Goal: Task Accomplishment & Management: Manage account settings

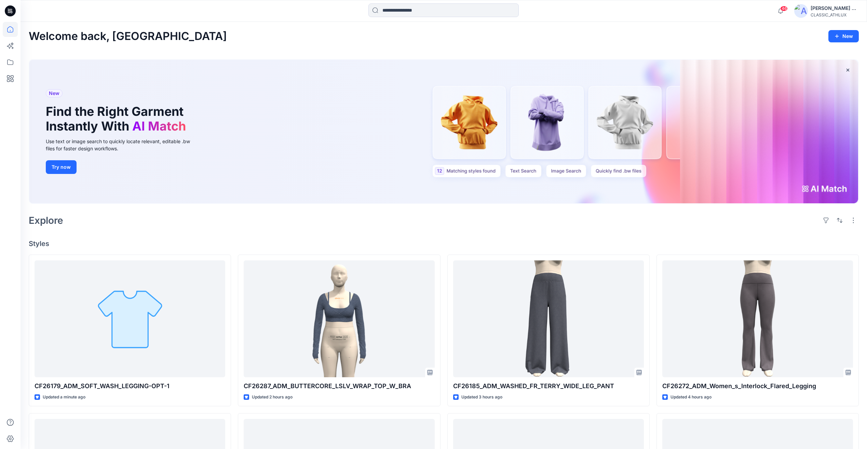
click at [8, 14] on icon at bounding box center [10, 10] width 11 height 11
click at [10, 10] on icon at bounding box center [10, 10] width 3 height 0
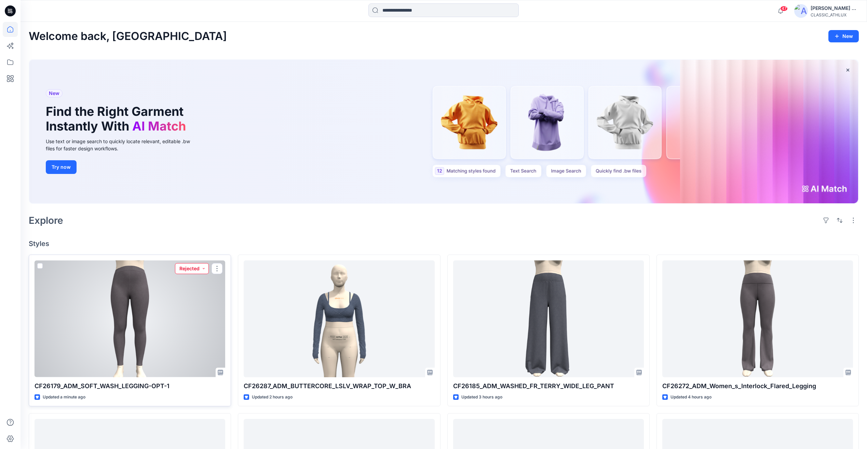
click at [194, 265] on button "Rejected" at bounding box center [192, 268] width 34 height 11
click at [171, 347] on p "Designer Need To Review" at bounding box center [180, 345] width 38 height 9
click at [201, 340] on div at bounding box center [130, 318] width 191 height 117
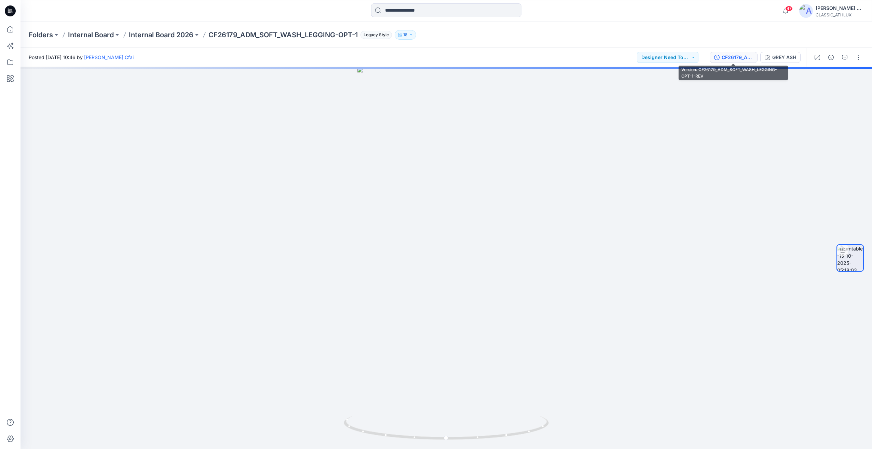
click at [740, 60] on div "CF26179_ADM_SOFT_WASH_LEGGING-OPT-1-REV" at bounding box center [737, 58] width 31 height 8
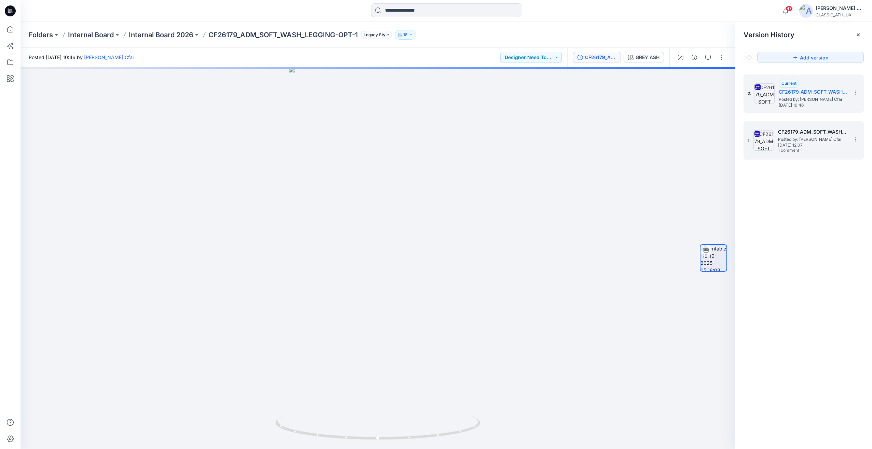
click at [787, 149] on span "1 comment" at bounding box center [802, 150] width 48 height 5
click at [795, 97] on span "Posted by: Nandha Cfai" at bounding box center [813, 99] width 68 height 7
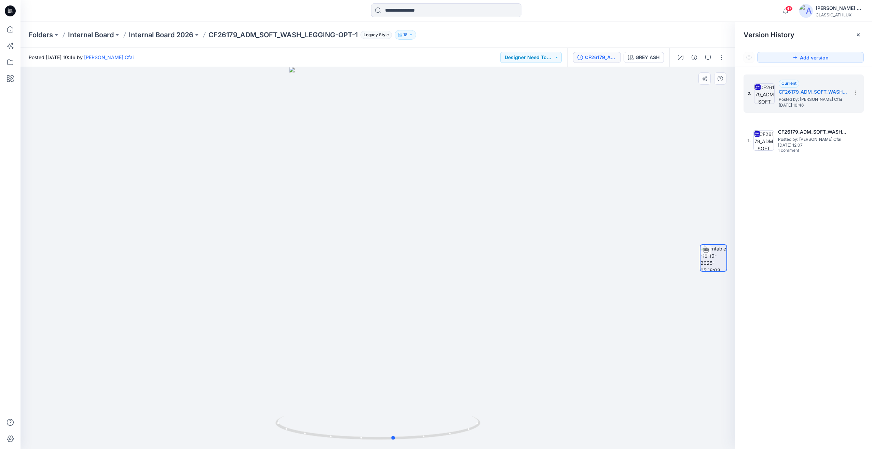
drag, startPoint x: 595, startPoint y: 289, endPoint x: 611, endPoint y: 296, distance: 17.5
click at [611, 296] on div at bounding box center [378, 258] width 715 height 382
click at [796, 130] on h5 "CF26179_ADM_SOFT_WASH_LEGGING-OPT-1" at bounding box center [812, 132] width 68 height 8
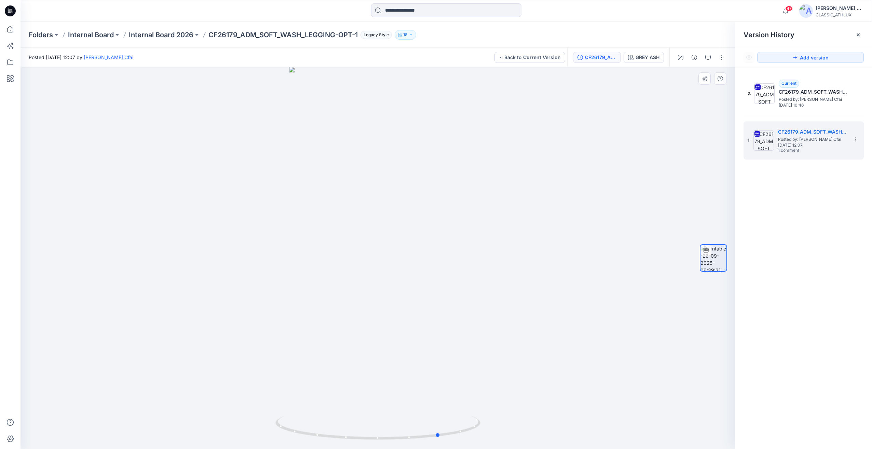
drag, startPoint x: 465, startPoint y: 232, endPoint x: 524, endPoint y: 240, distance: 59.0
click at [524, 240] on div at bounding box center [378, 258] width 715 height 382
click at [151, 32] on p "Internal Board 2026" at bounding box center [161, 35] width 65 height 10
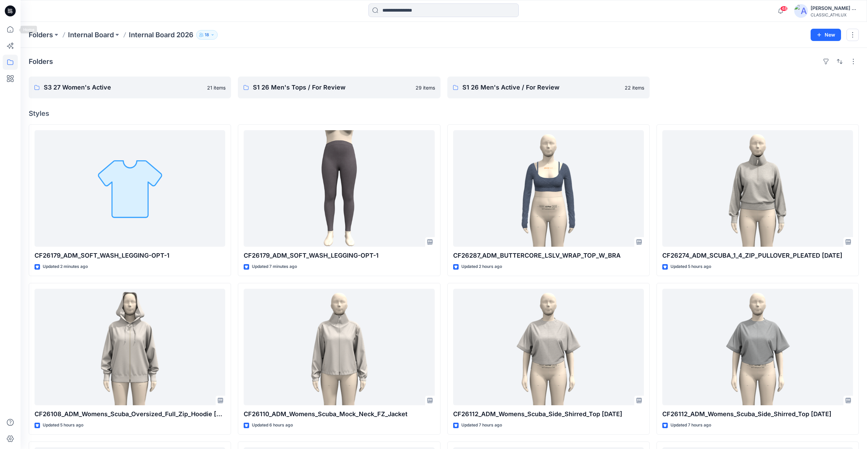
click at [12, 13] on icon at bounding box center [10, 10] width 11 height 11
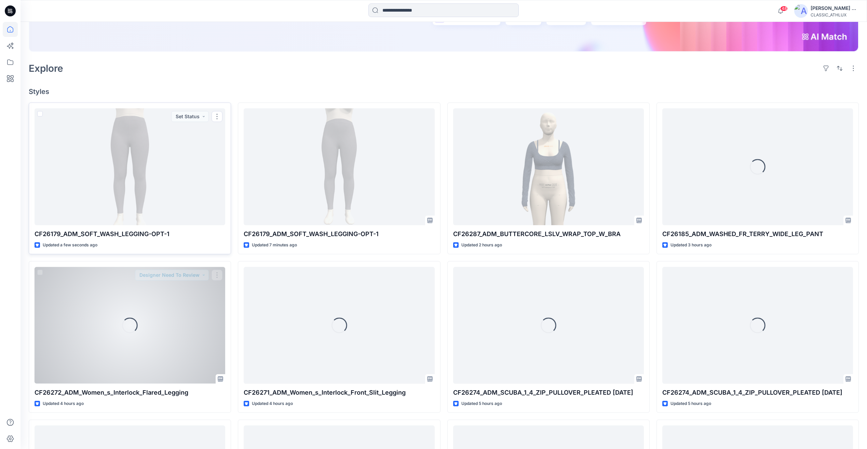
scroll to position [171, 0]
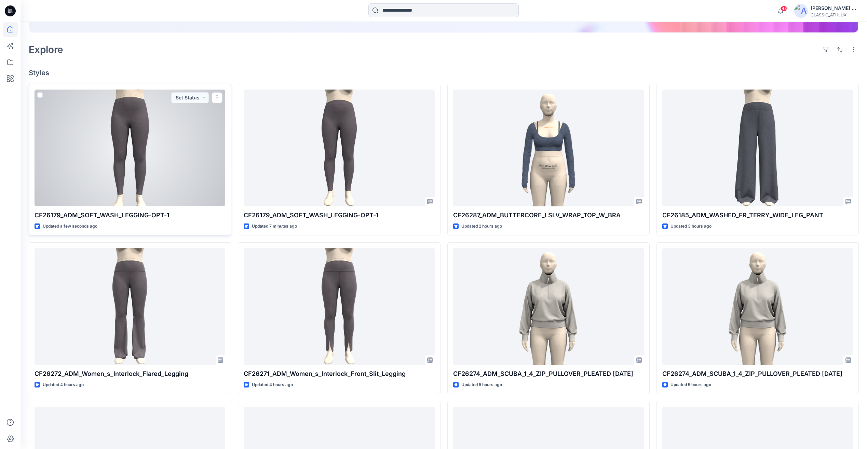
click at [201, 167] on div at bounding box center [130, 148] width 191 height 117
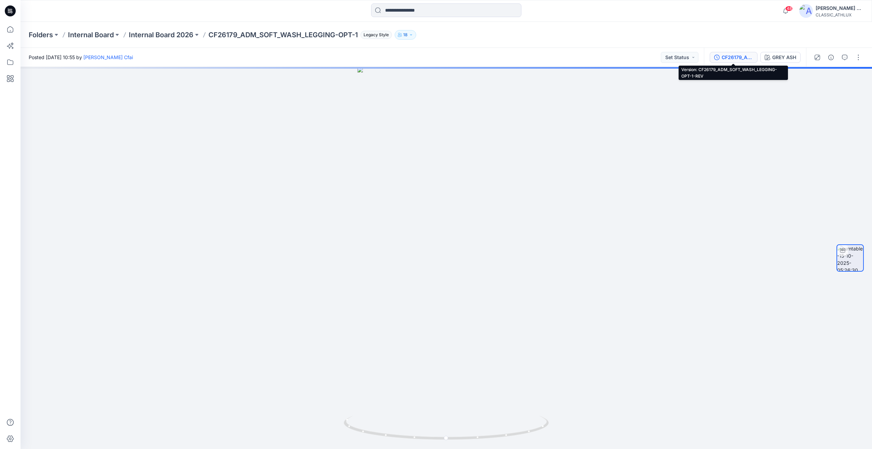
click at [752, 54] on div "CF26179_ADM_SOFT_WASH_LEGGING-OPT-1-REV" at bounding box center [737, 58] width 31 height 8
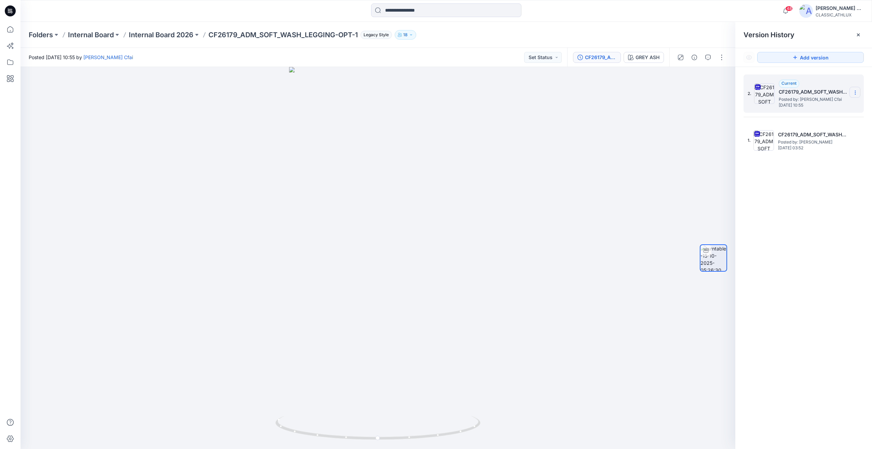
click at [858, 93] on icon at bounding box center [855, 92] width 5 height 5
click at [819, 152] on span "Delete Version" at bounding box center [808, 150] width 32 height 8
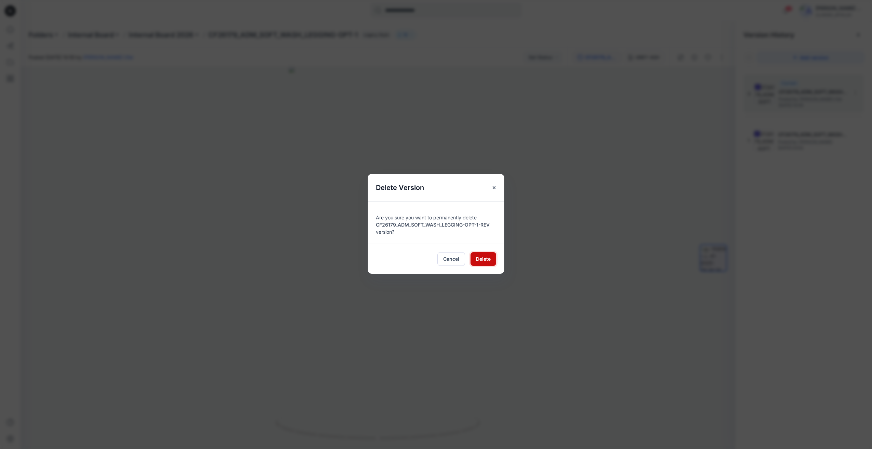
click at [479, 261] on span "Delete" at bounding box center [483, 258] width 15 height 7
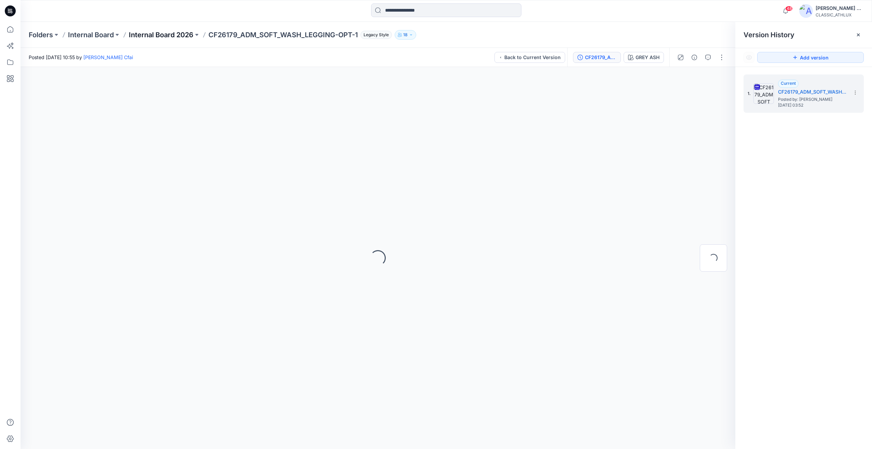
click at [167, 33] on p "Internal Board 2026" at bounding box center [161, 35] width 65 height 10
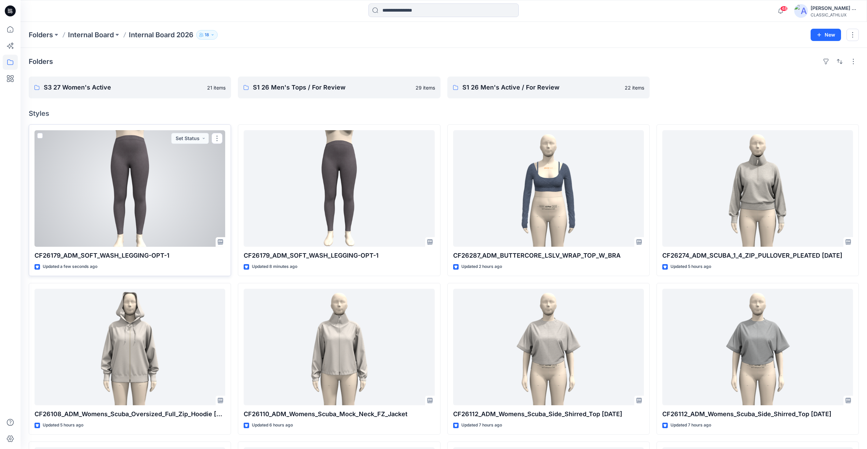
click at [184, 214] on div at bounding box center [130, 188] width 191 height 117
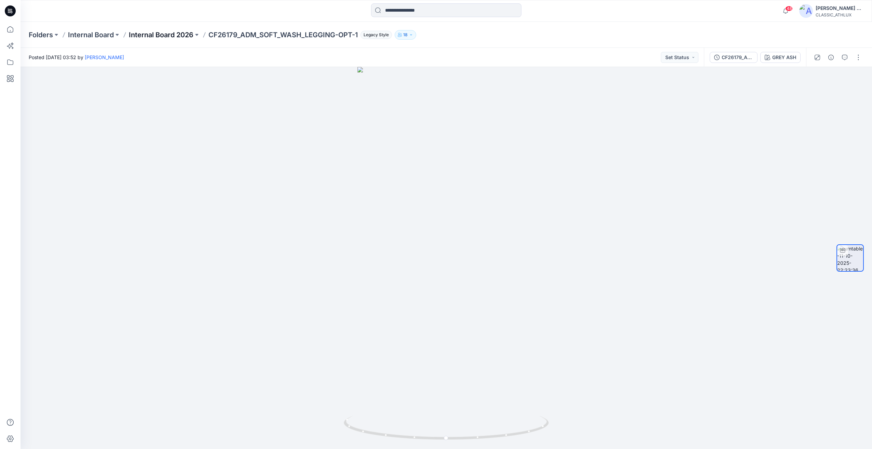
click at [169, 36] on p "Internal Board 2026" at bounding box center [161, 35] width 65 height 10
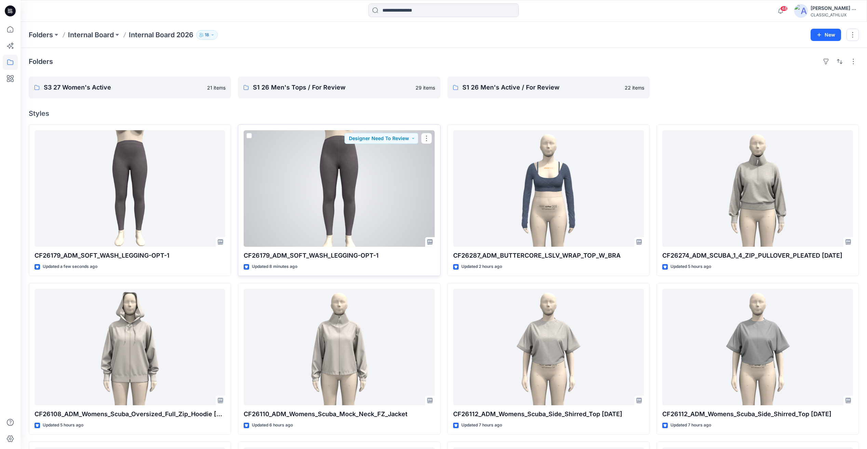
click at [362, 206] on div at bounding box center [339, 188] width 191 height 117
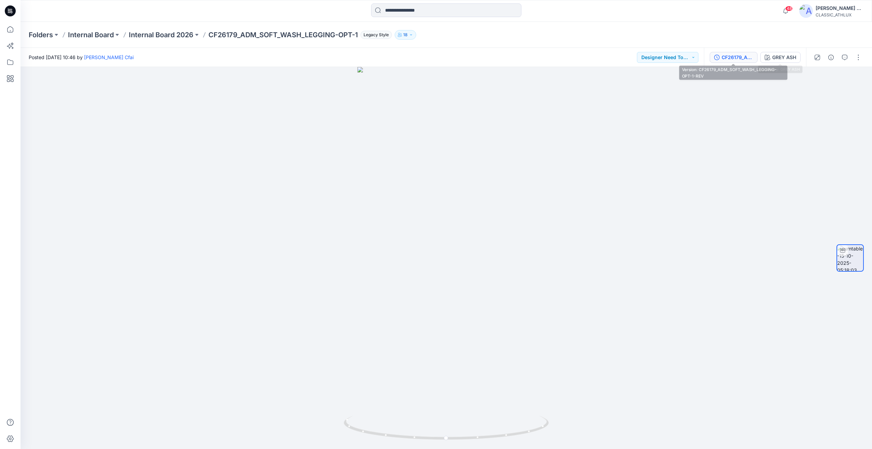
click at [742, 55] on div "CF26179_ADM_SOFT_WASH_LEGGING-OPT-1-REV" at bounding box center [737, 58] width 31 height 8
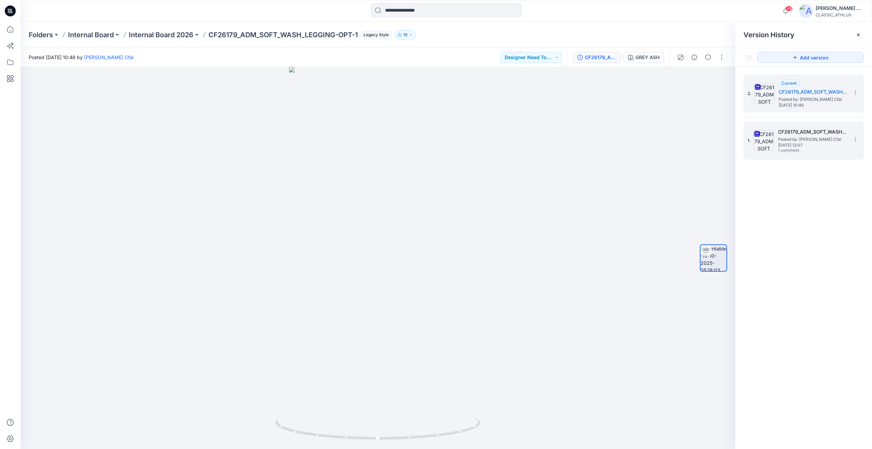
click at [807, 150] on span "1 comment" at bounding box center [802, 150] width 48 height 5
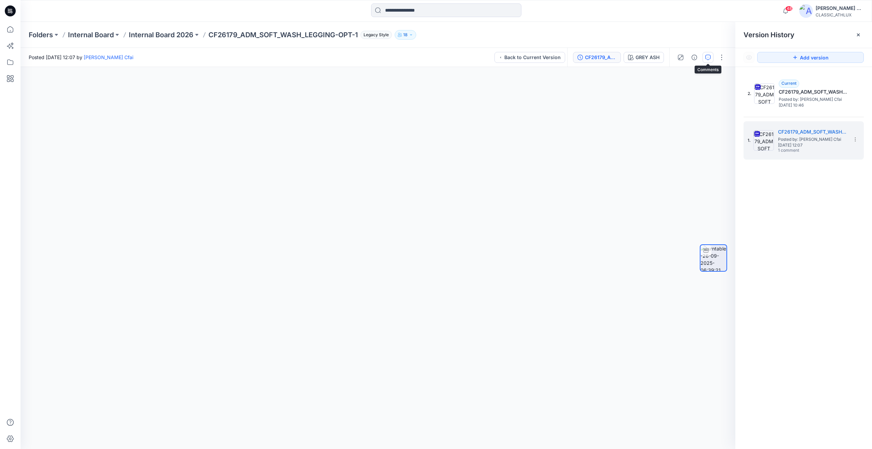
click at [704, 58] on button "button" at bounding box center [708, 57] width 11 height 11
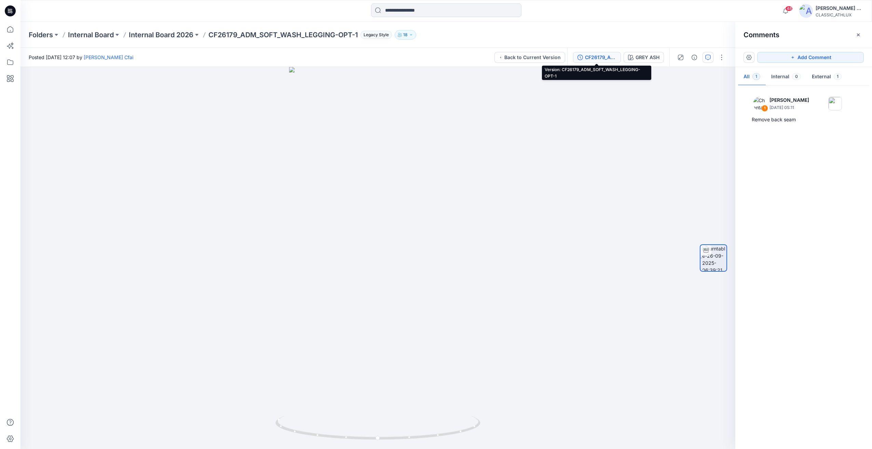
click at [610, 62] on button "CF26179_ADM_SOFT_WASH_LEGGING-OPT-1" at bounding box center [597, 57] width 48 height 11
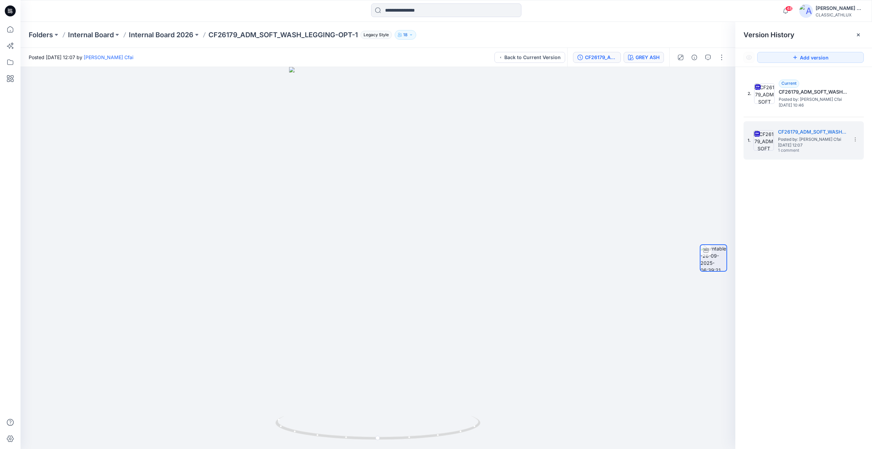
click at [658, 62] on button "GREY ASH" at bounding box center [644, 57] width 40 height 11
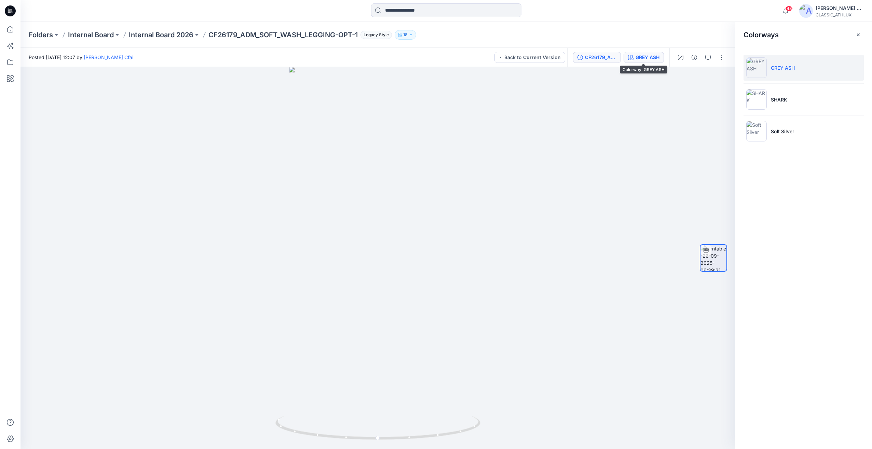
click at [595, 56] on div "CF26179_ADM_SOFT_WASH_LEGGING-OPT-1" at bounding box center [600, 58] width 31 height 8
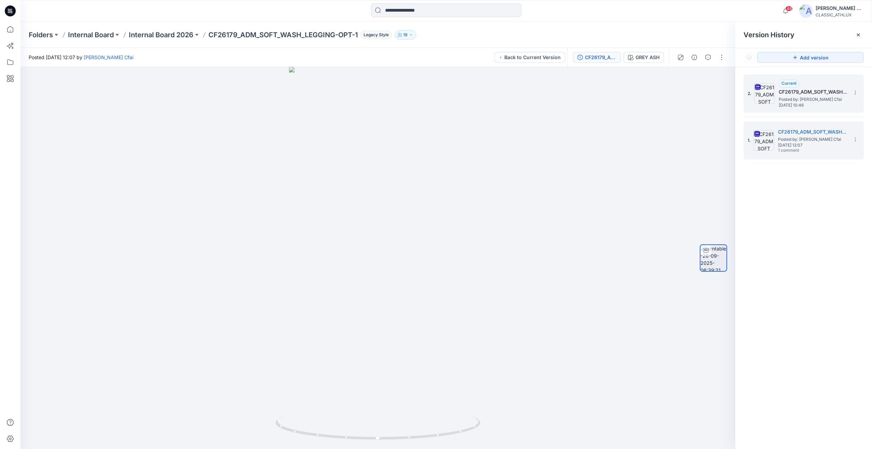
click at [799, 101] on span "Posted by: Nandha Cfai" at bounding box center [813, 99] width 68 height 7
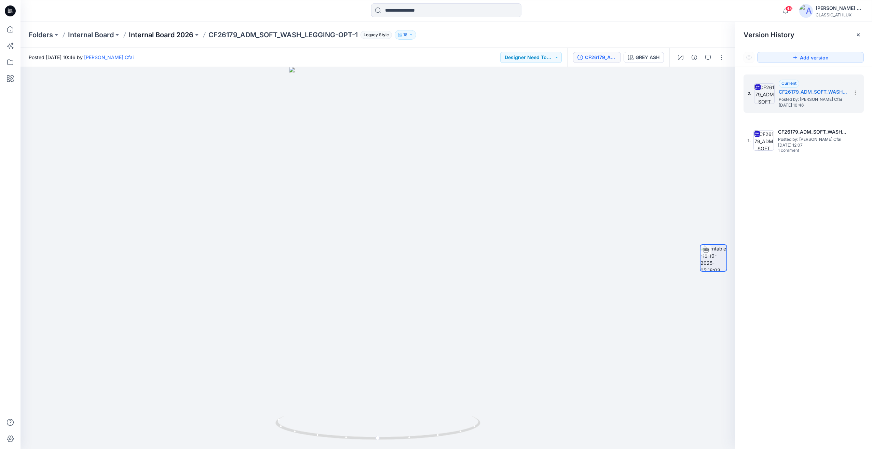
click at [173, 37] on p "Internal Board 2026" at bounding box center [161, 35] width 65 height 10
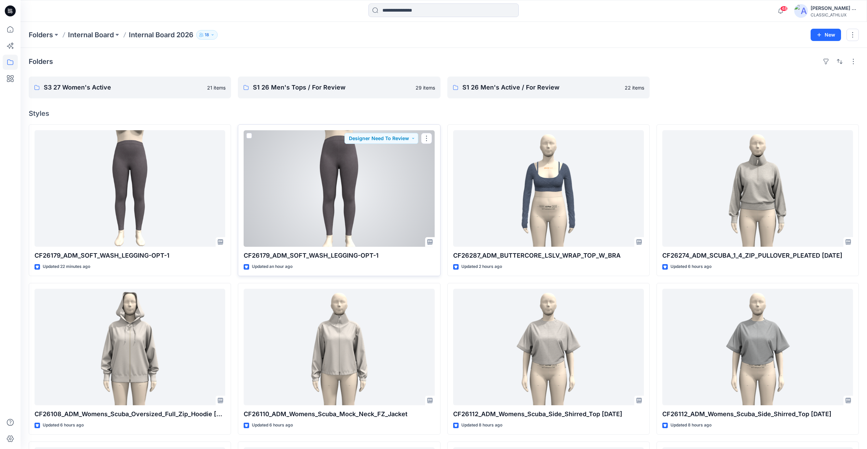
click at [322, 211] on div at bounding box center [339, 188] width 191 height 117
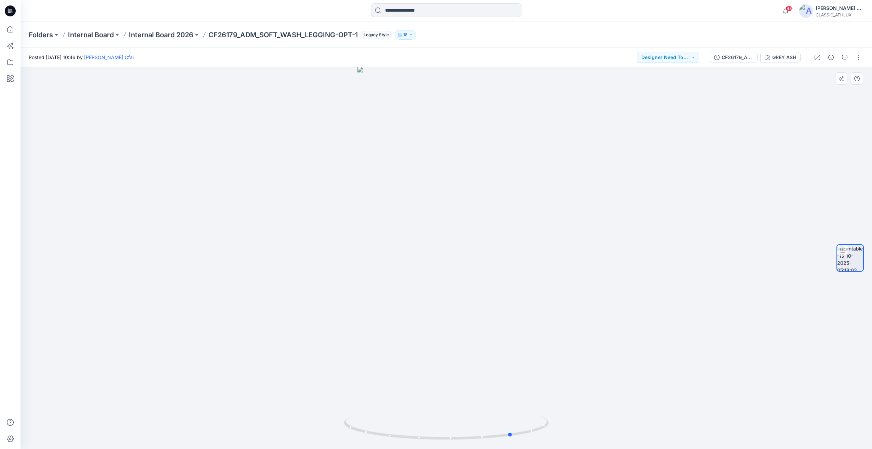
drag, startPoint x: 575, startPoint y: 228, endPoint x: 669, endPoint y: 164, distance: 113.7
click at [437, 225] on div at bounding box center [447, 258] width 852 height 382
click at [746, 61] on button "CF26179_ADM_SOFT_WASH_LEGGING-OPT-1-REV" at bounding box center [734, 57] width 48 height 11
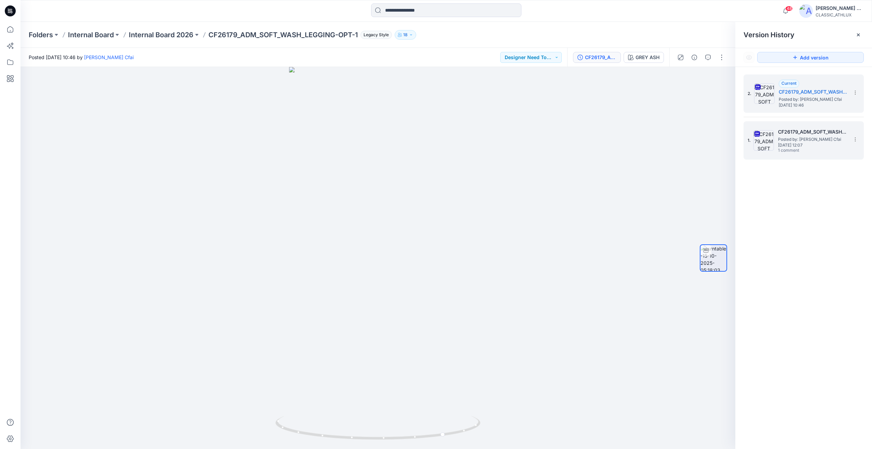
click at [791, 154] on div "1. CF26179_ADM_SOFT_WASH_LEGGING-OPT-1 Posted by: Nandha Cfai Friday, September…" at bounding box center [799, 140] width 103 height 33
drag, startPoint x: 309, startPoint y: 228, endPoint x: 154, endPoint y: 234, distance: 154.9
click at [154, 234] on div at bounding box center [378, 258] width 715 height 382
click at [175, 36] on p "Internal Board 2026" at bounding box center [161, 35] width 65 height 10
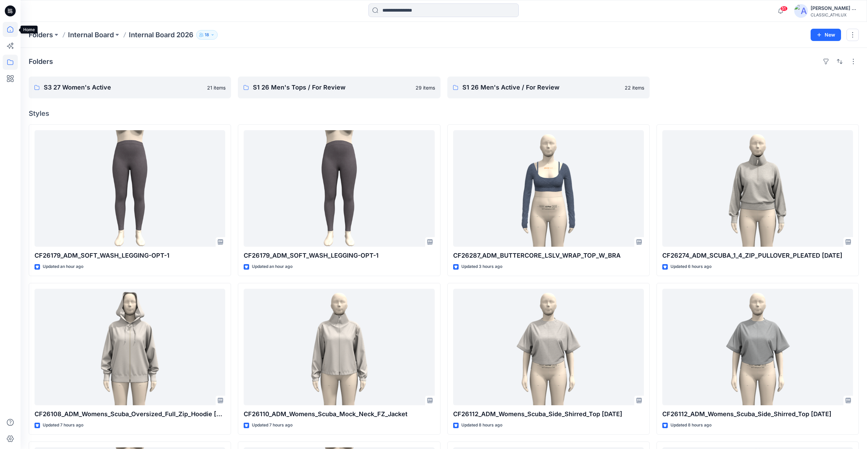
click at [12, 33] on icon at bounding box center [10, 29] width 15 height 15
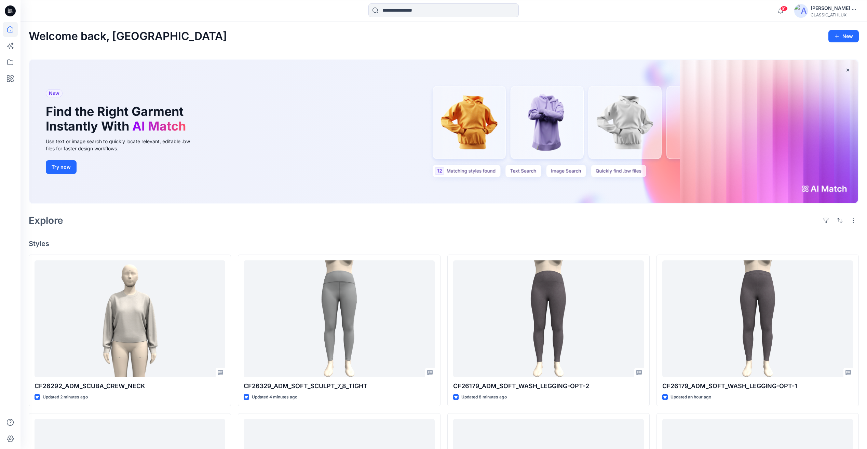
click at [9, 9] on icon at bounding box center [10, 10] width 11 height 11
click at [10, 11] on icon at bounding box center [10, 10] width 11 height 11
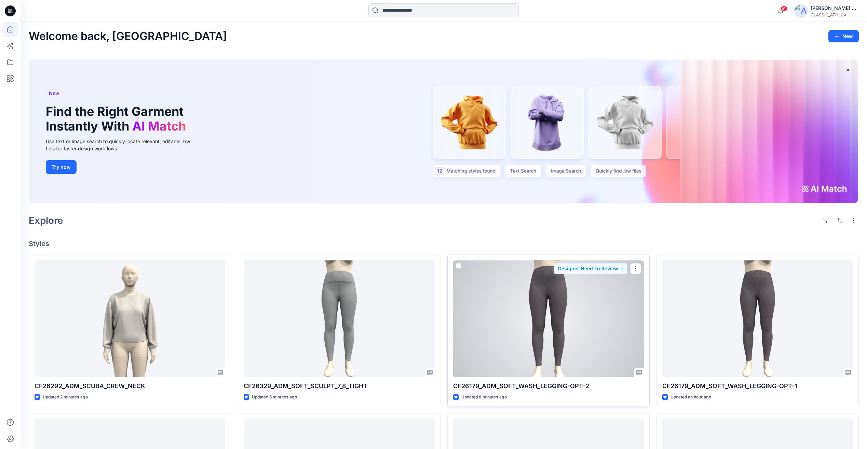
click at [573, 313] on div at bounding box center [548, 318] width 191 height 117
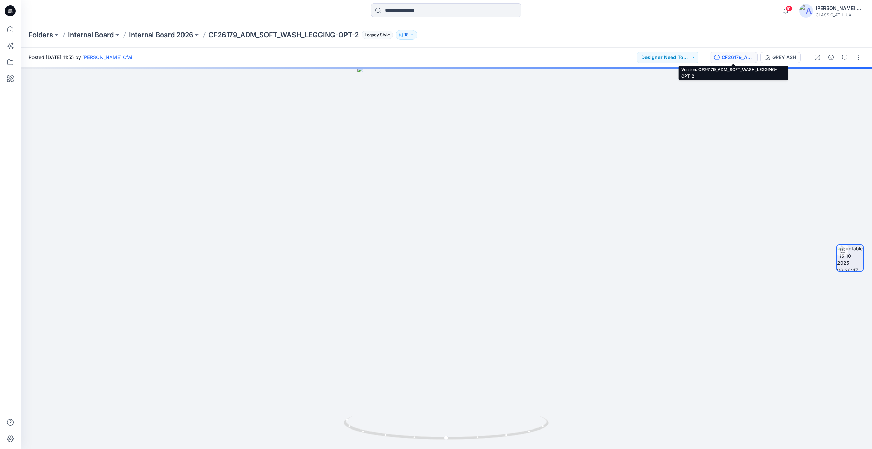
click at [738, 60] on div "CF26179_ADM_SOFT_WASH_LEGGING-OPT-2" at bounding box center [737, 58] width 31 height 8
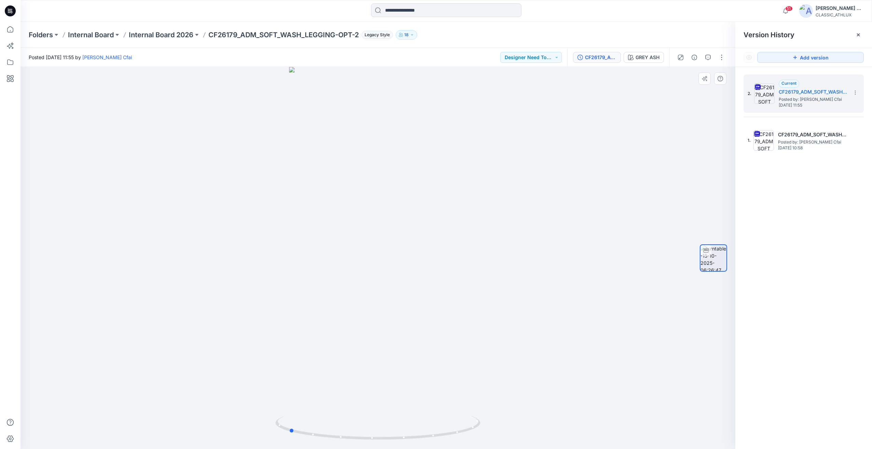
drag, startPoint x: 572, startPoint y: 246, endPoint x: 706, endPoint y: 240, distance: 134.1
click at [706, 240] on div "GREY ASH Loading... Material Properties Loading..." at bounding box center [378, 258] width 715 height 382
drag, startPoint x: 411, startPoint y: 111, endPoint x: 420, endPoint y: 236, distance: 125.4
click at [420, 236] on img at bounding box center [378, 249] width 310 height 399
drag, startPoint x: 548, startPoint y: 304, endPoint x: 449, endPoint y: 308, distance: 99.2
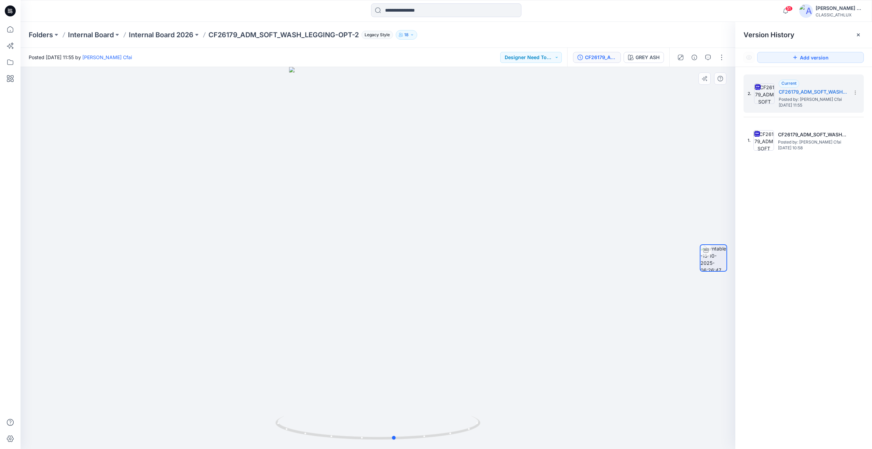
click at [449, 308] on div at bounding box center [378, 258] width 715 height 382
click at [165, 39] on p "Internal Board 2026" at bounding box center [161, 35] width 65 height 10
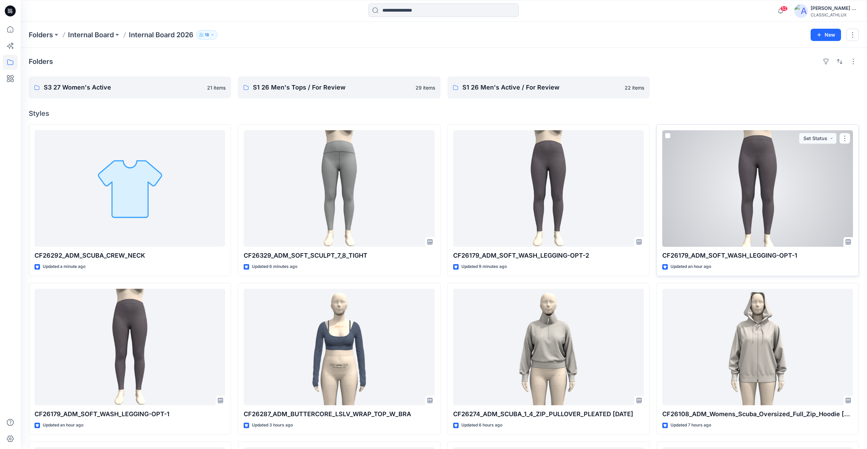
click at [739, 202] on div at bounding box center [757, 188] width 191 height 117
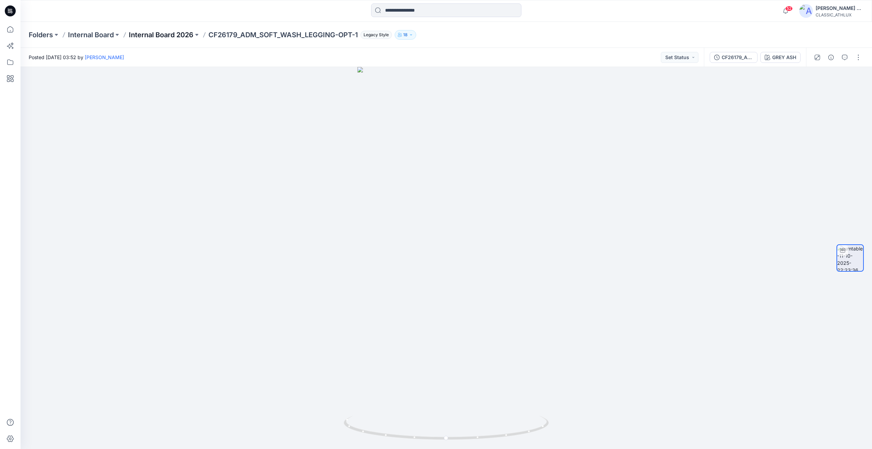
click at [174, 34] on p "Internal Board 2026" at bounding box center [161, 35] width 65 height 10
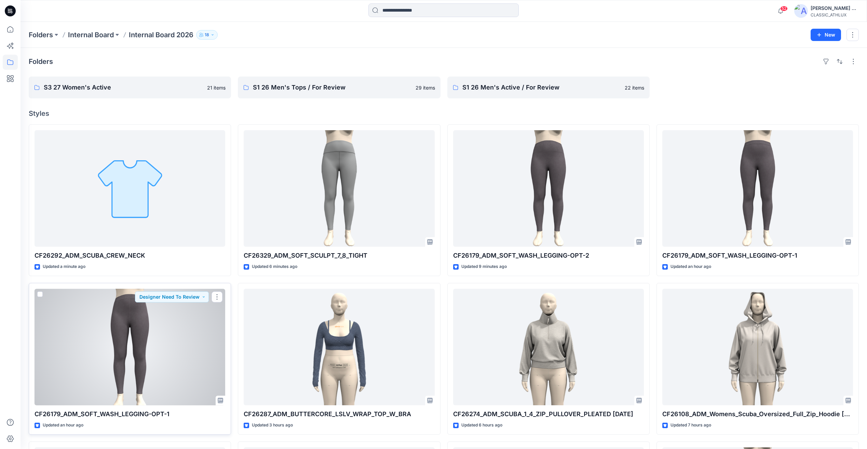
click at [163, 330] on div at bounding box center [130, 347] width 191 height 117
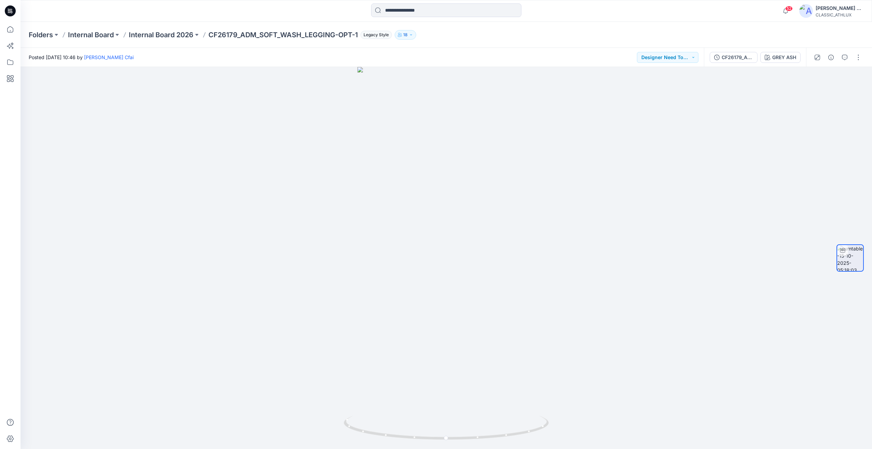
click at [749, 65] on div "CF26179_ADM_SOFT_WASH_LEGGING-OPT-1-REV GREY ASH" at bounding box center [755, 57] width 102 height 19
click at [745, 59] on div "CF26179_ADM_SOFT_WASH_LEGGING-OPT-1-REV" at bounding box center [737, 58] width 31 height 8
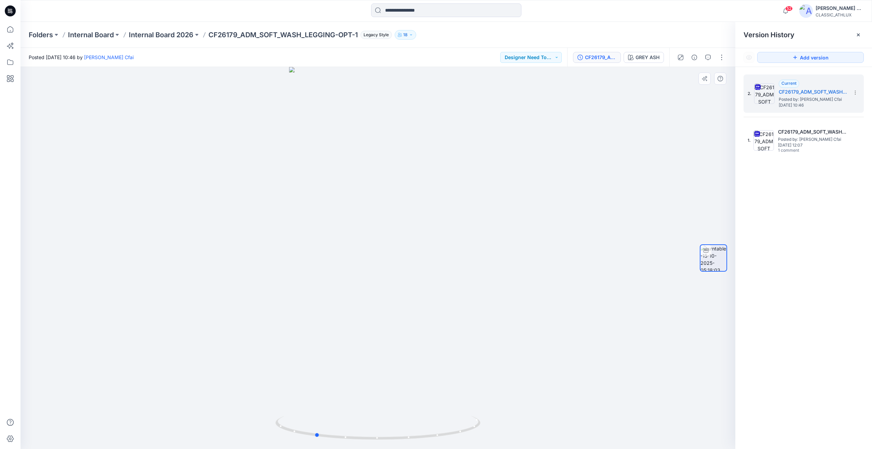
drag, startPoint x: 557, startPoint y: 226, endPoint x: 494, endPoint y: 227, distance: 62.9
click at [494, 227] on div at bounding box center [378, 258] width 715 height 382
click at [854, 93] on icon at bounding box center [855, 92] width 5 height 5
click at [821, 108] on span "Download Source BW File" at bounding box center [820, 106] width 57 height 8
click at [159, 33] on p "Internal Board 2026" at bounding box center [161, 35] width 65 height 10
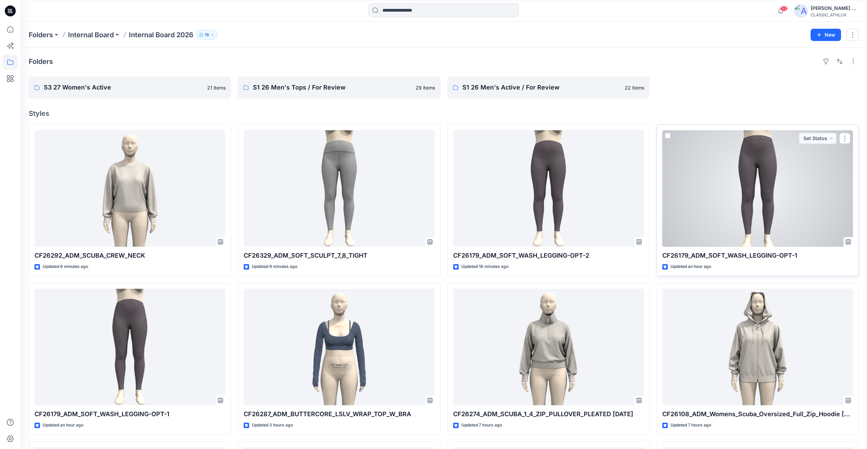
click at [777, 184] on div at bounding box center [757, 188] width 191 height 117
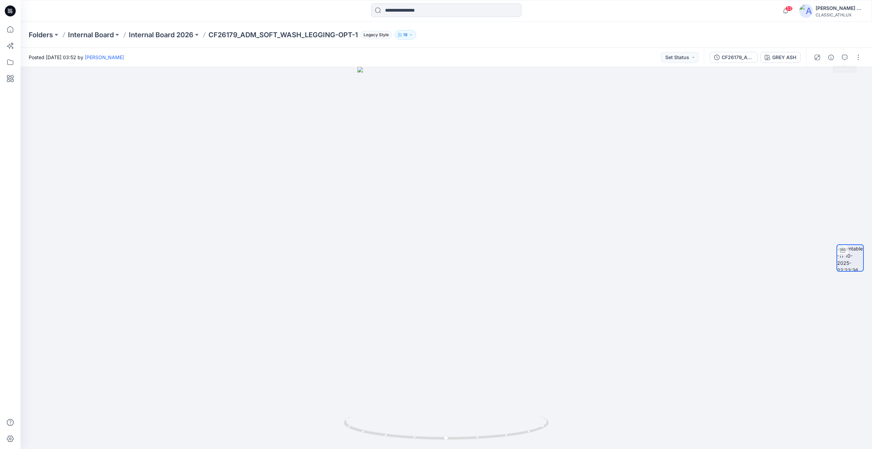
click at [852, 59] on div at bounding box center [837, 57] width 63 height 19
click at [857, 59] on button "button" at bounding box center [858, 57] width 11 height 11
click at [820, 96] on button "Edit" at bounding box center [829, 95] width 63 height 13
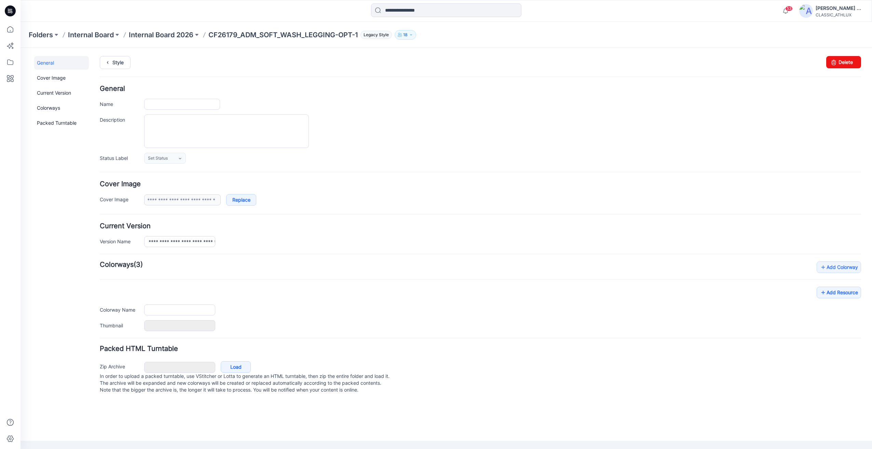
type input "**********"
type input "********"
type input "**********"
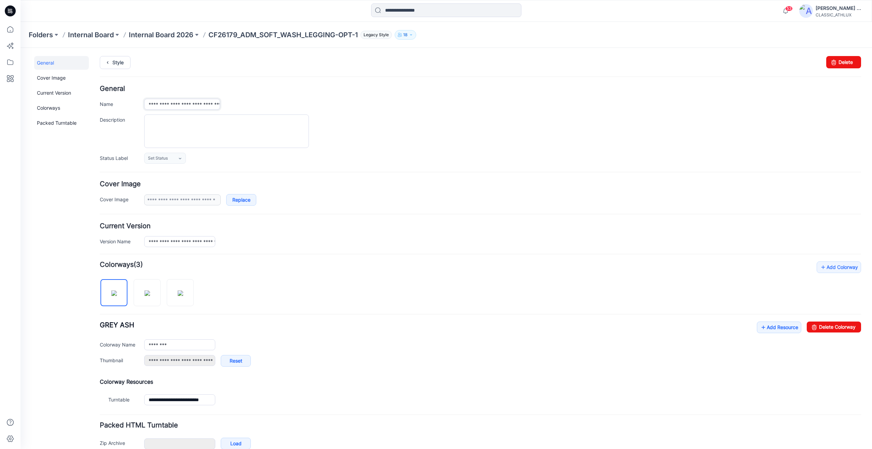
scroll to position [0, 32]
drag, startPoint x: 181, startPoint y: 104, endPoint x: 259, endPoint y: 107, distance: 78.7
click at [259, 107] on div "**********" at bounding box center [502, 104] width 717 height 11
click at [207, 106] on input "**********" at bounding box center [182, 104] width 76 height 11
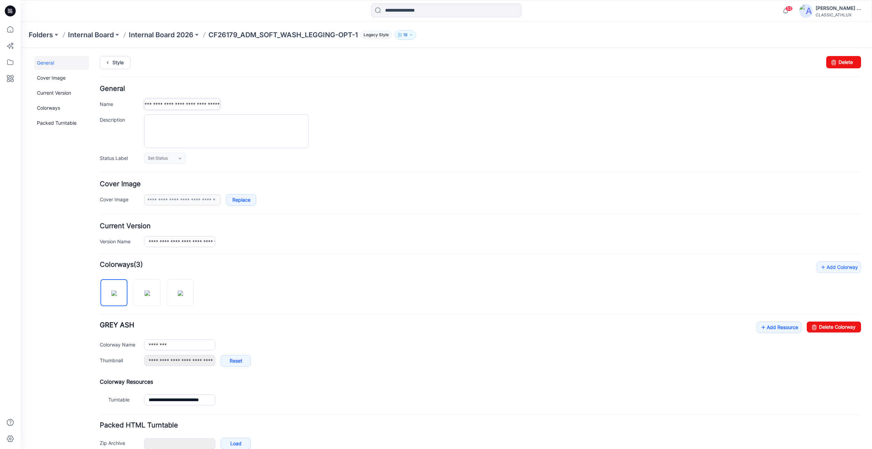
type input "**********"
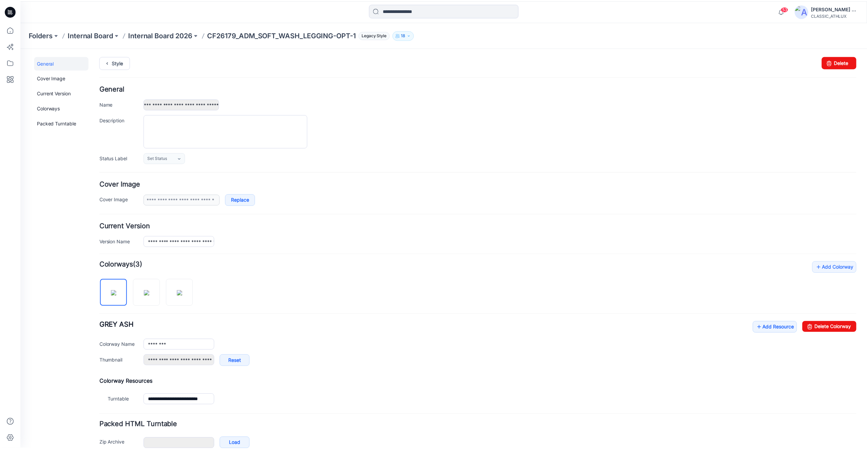
scroll to position [0, 0]
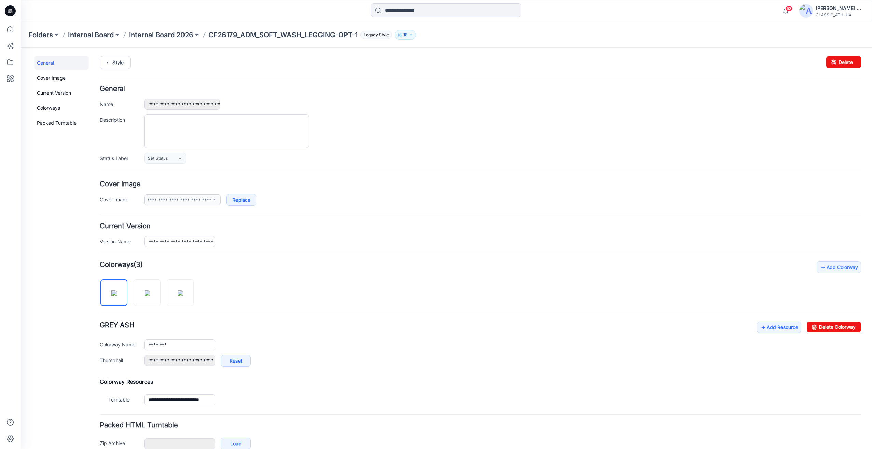
click at [350, 125] on div at bounding box center [502, 130] width 717 height 33
click at [15, 9] on icon at bounding box center [10, 10] width 11 height 11
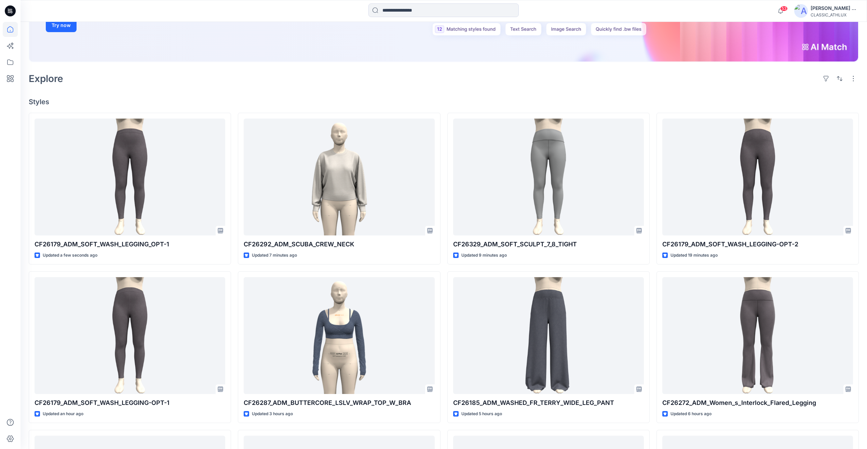
scroll to position [205, 0]
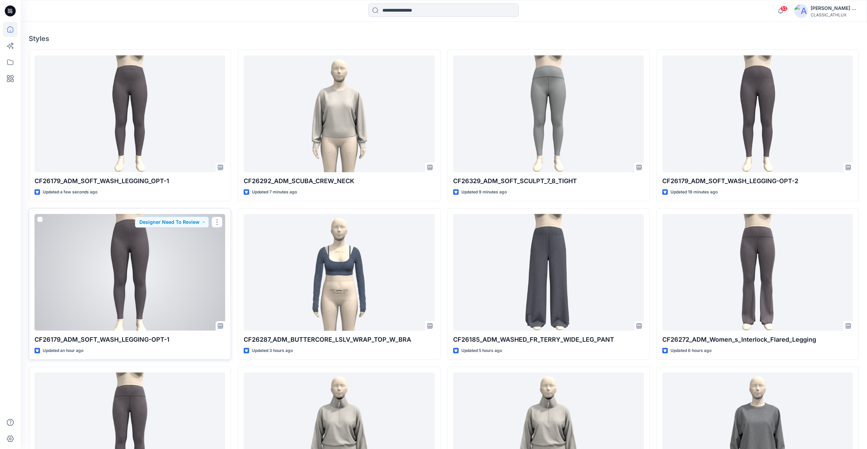
click at [131, 316] on div at bounding box center [130, 272] width 191 height 117
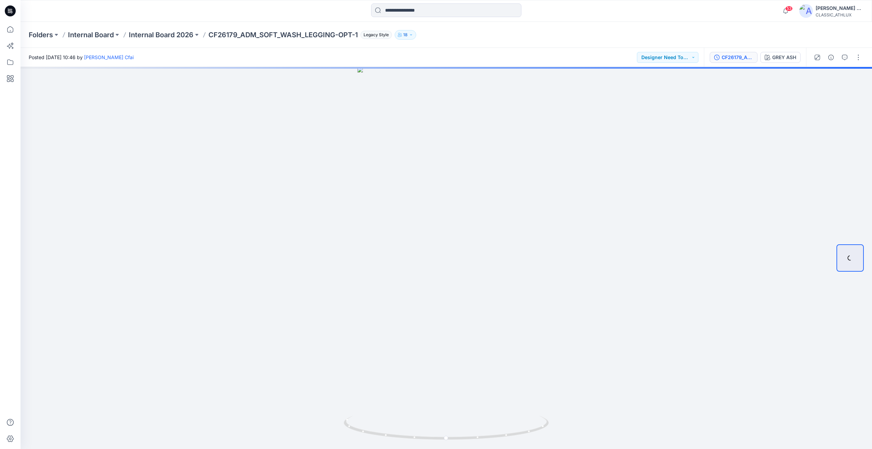
click at [724, 62] on button "CF26179_ADM_SOFT_WASH_LEGGING-OPT-1-REV" at bounding box center [734, 57] width 48 height 11
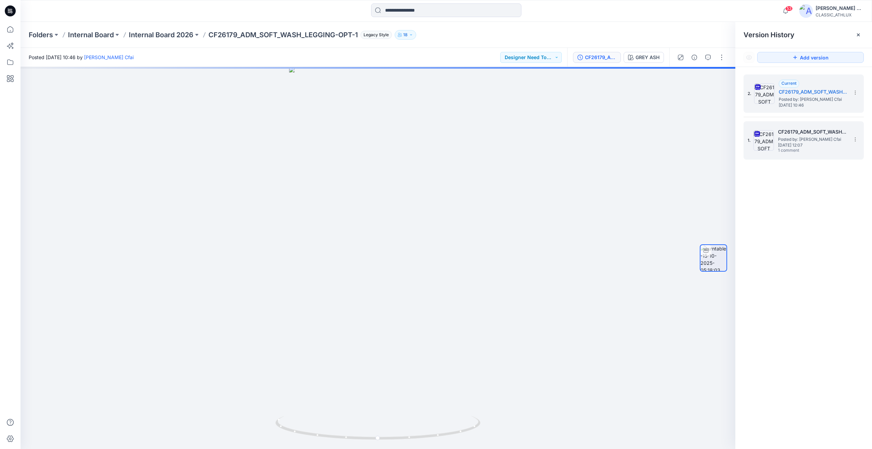
click at [797, 141] on span "Posted by: Nandha Cfai" at bounding box center [812, 139] width 68 height 7
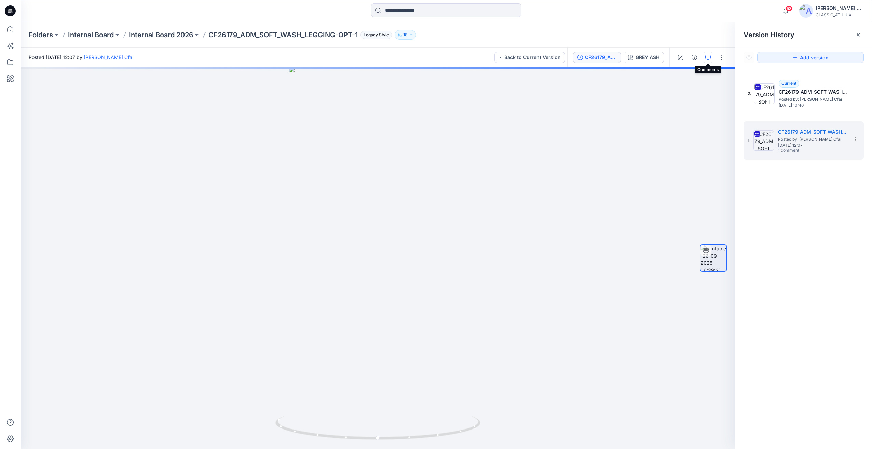
click at [707, 60] on icon "button" at bounding box center [707, 57] width 5 height 5
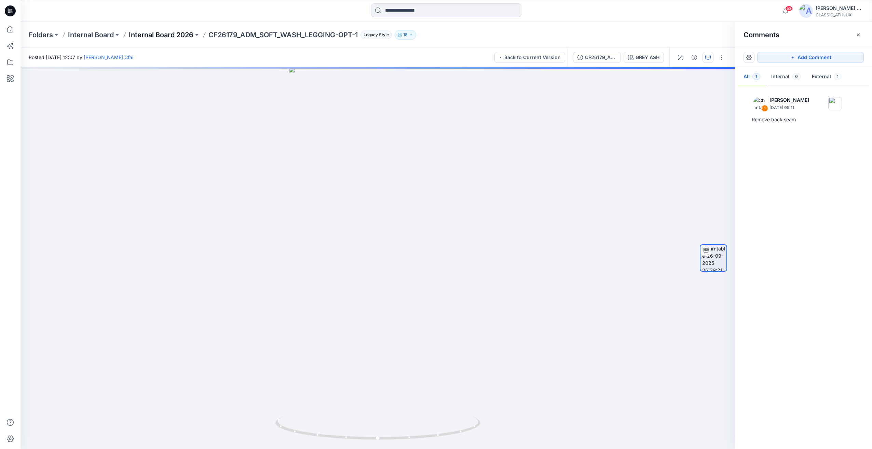
click at [168, 32] on p "Internal Board 2026" at bounding box center [161, 35] width 65 height 10
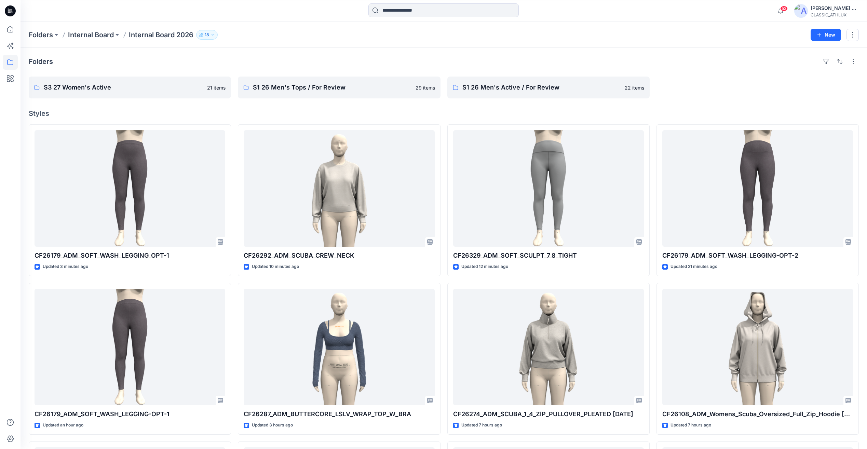
click at [13, 12] on icon at bounding box center [10, 10] width 11 height 11
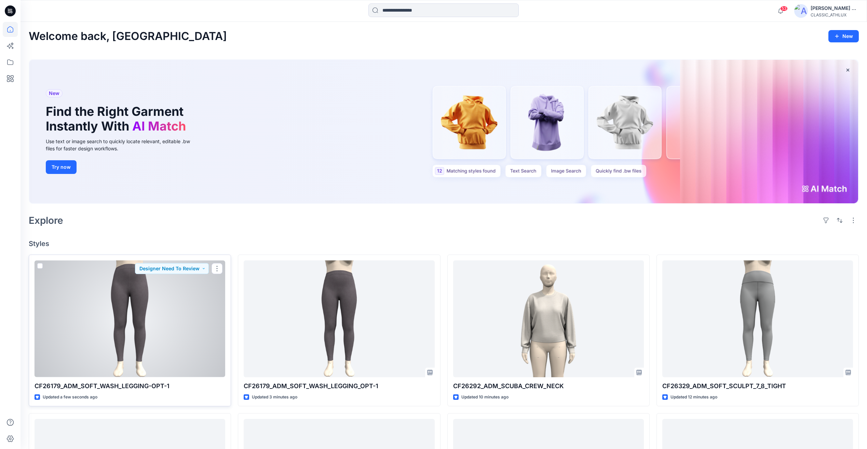
click at [184, 336] on div at bounding box center [130, 318] width 191 height 117
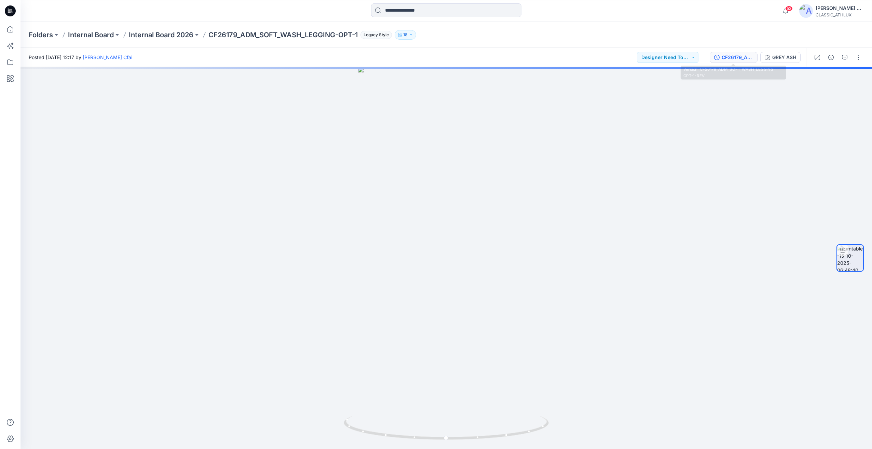
click at [739, 61] on button "CF26179_ADM_SOFT_WASH_LEGGING-OPT-1-REV" at bounding box center [734, 57] width 48 height 11
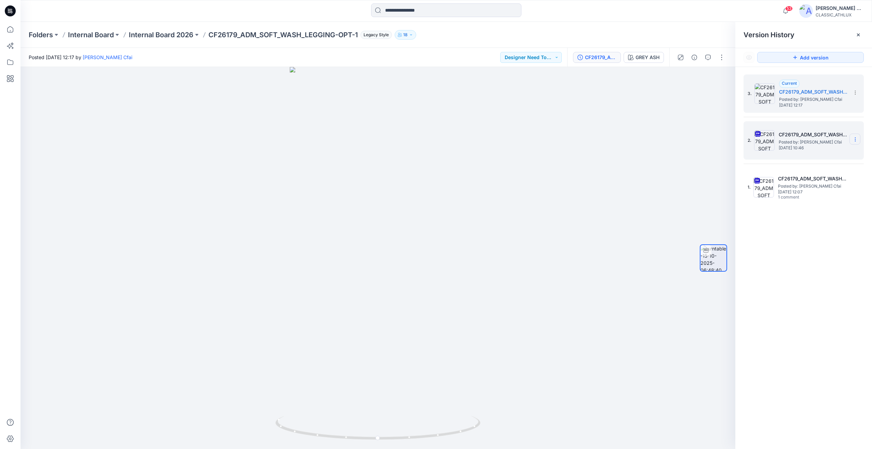
click at [855, 141] on icon at bounding box center [855, 139] width 5 height 5
click at [820, 212] on span "Delete Version" at bounding box center [808, 210] width 32 height 8
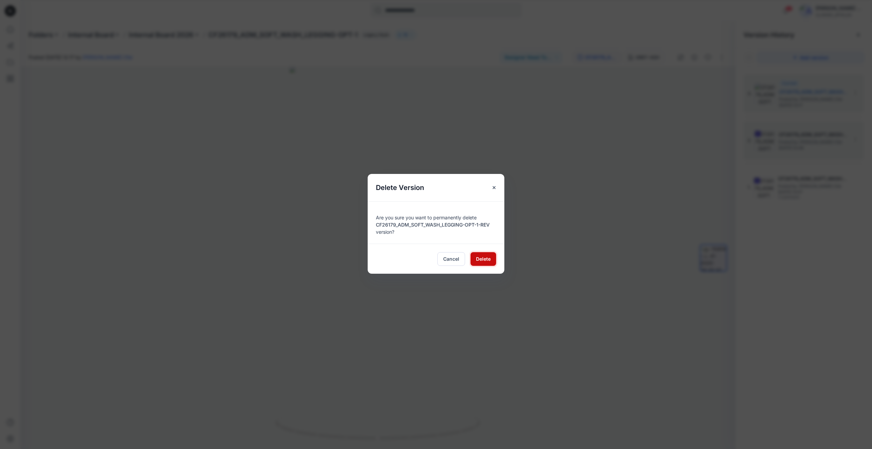
click at [486, 264] on button "Delete" at bounding box center [484, 259] width 26 height 14
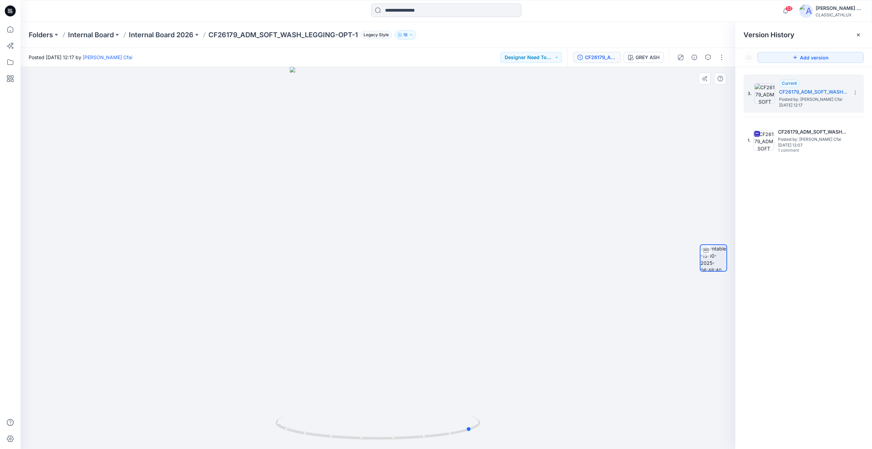
drag, startPoint x: 528, startPoint y: 234, endPoint x: 623, endPoint y: 232, distance: 94.3
click at [623, 232] on div at bounding box center [378, 258] width 715 height 382
click at [179, 38] on p "Internal Board 2026" at bounding box center [161, 35] width 65 height 10
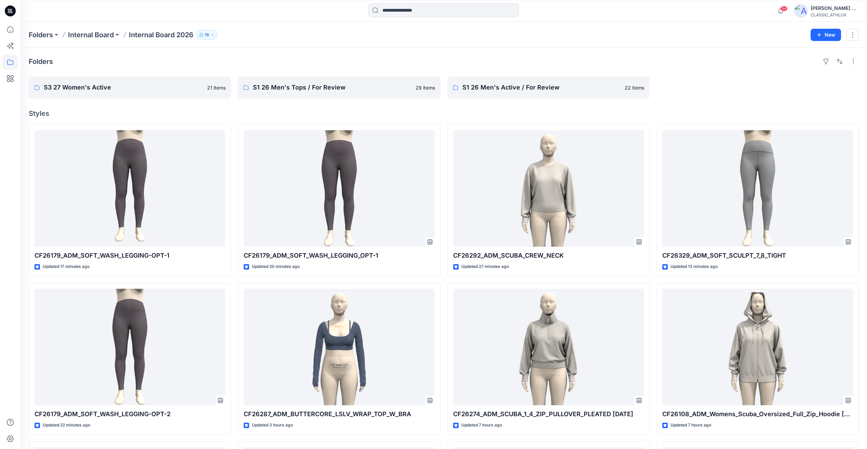
click at [14, 17] on icon at bounding box center [10, 11] width 11 height 22
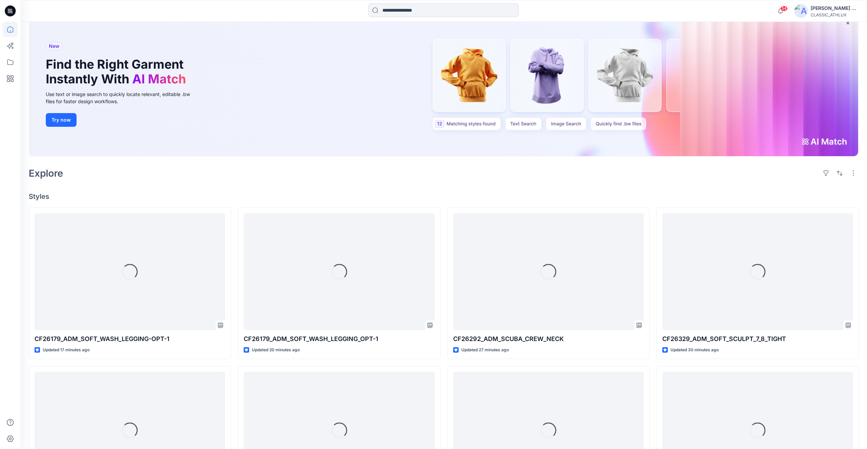
scroll to position [103, 0]
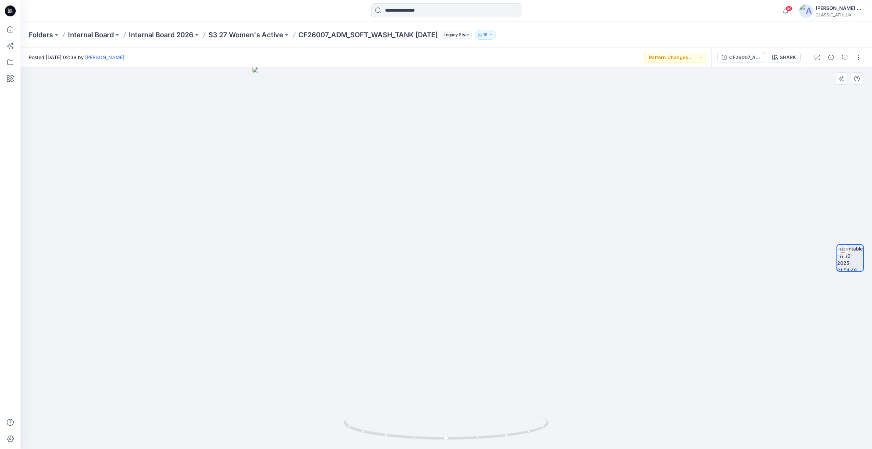
drag, startPoint x: 459, startPoint y: 131, endPoint x: 468, endPoint y: 295, distance: 163.9
click at [468, 295] on img at bounding box center [447, 258] width 388 height 382
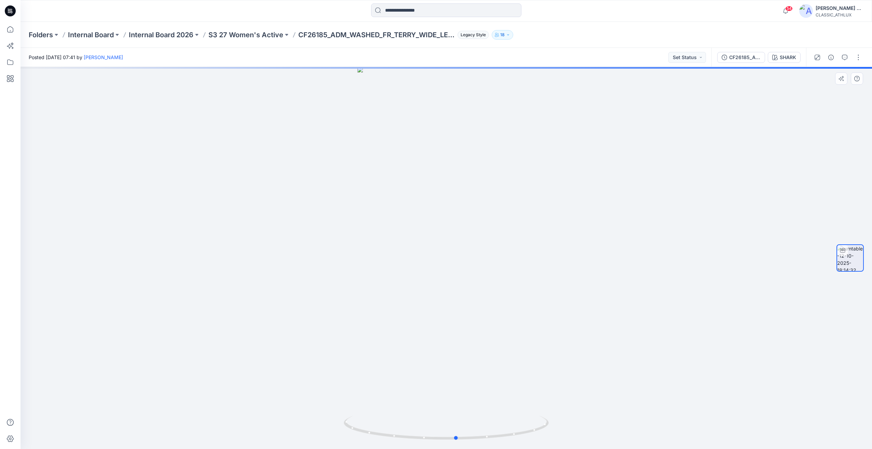
drag, startPoint x: 574, startPoint y: 338, endPoint x: 585, endPoint y: 342, distance: 11.8
click at [585, 342] on div at bounding box center [447, 258] width 852 height 382
